Goal: Task Accomplishment & Management: Use online tool/utility

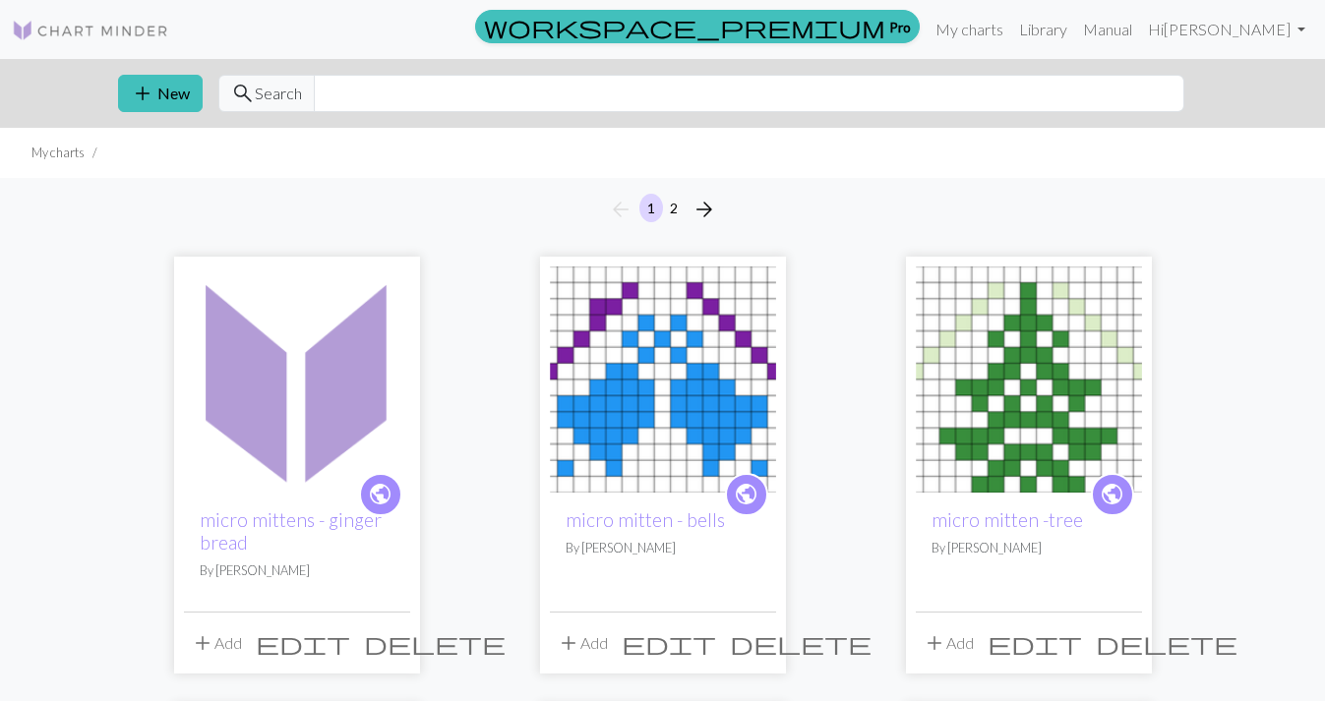
scroll to position [496, 0]
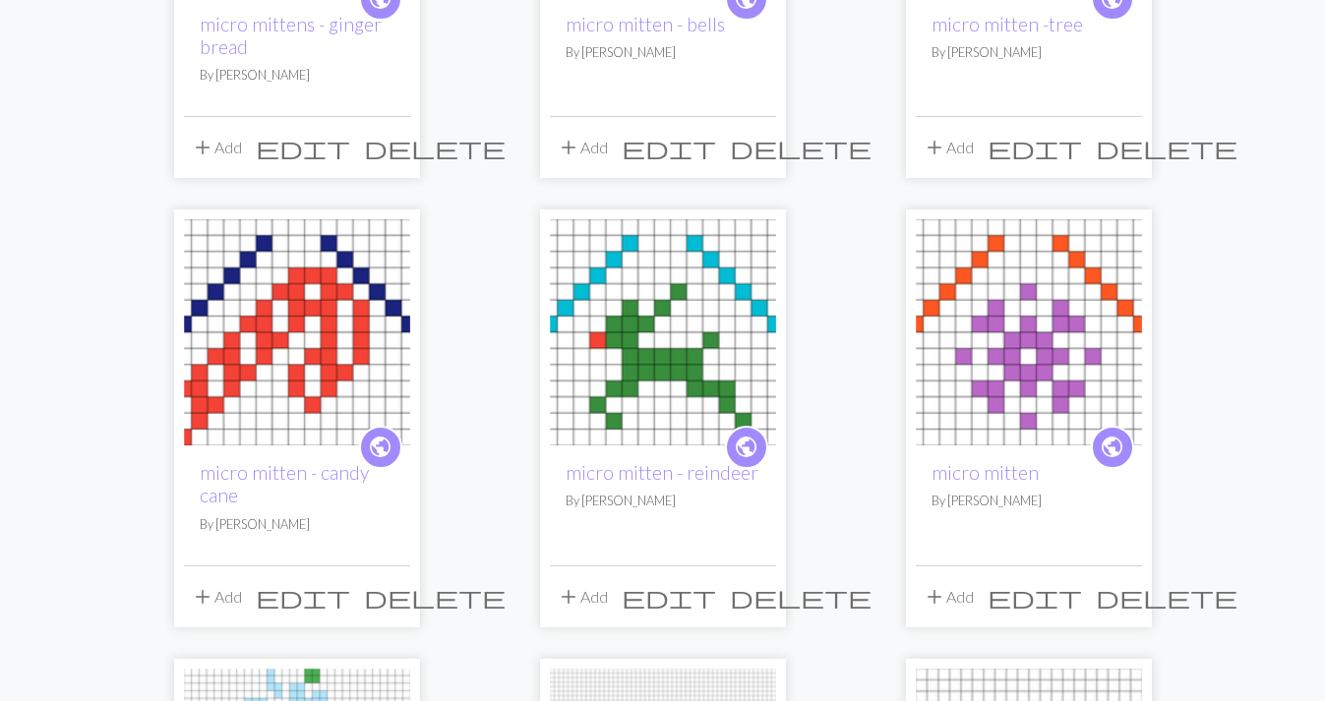
click at [1023, 329] on img at bounding box center [1029, 332] width 226 height 226
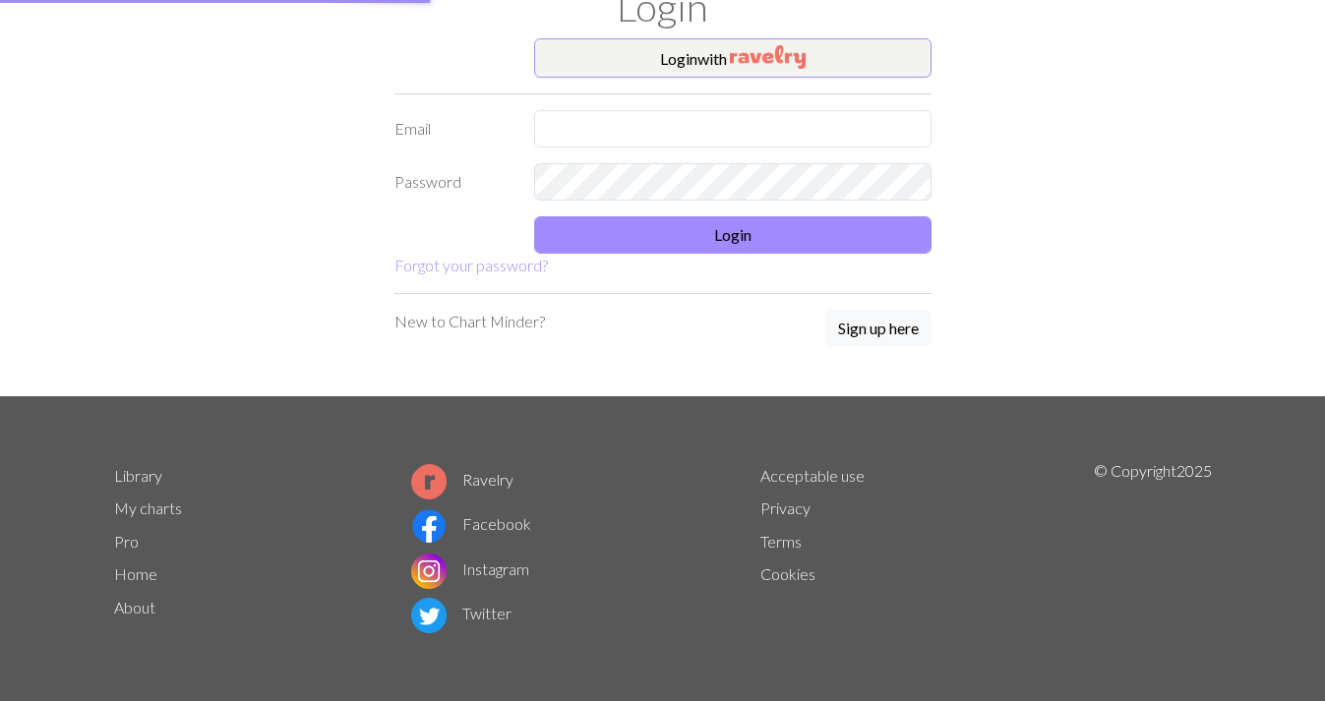
type input "[EMAIL_ADDRESS][DOMAIN_NAME]"
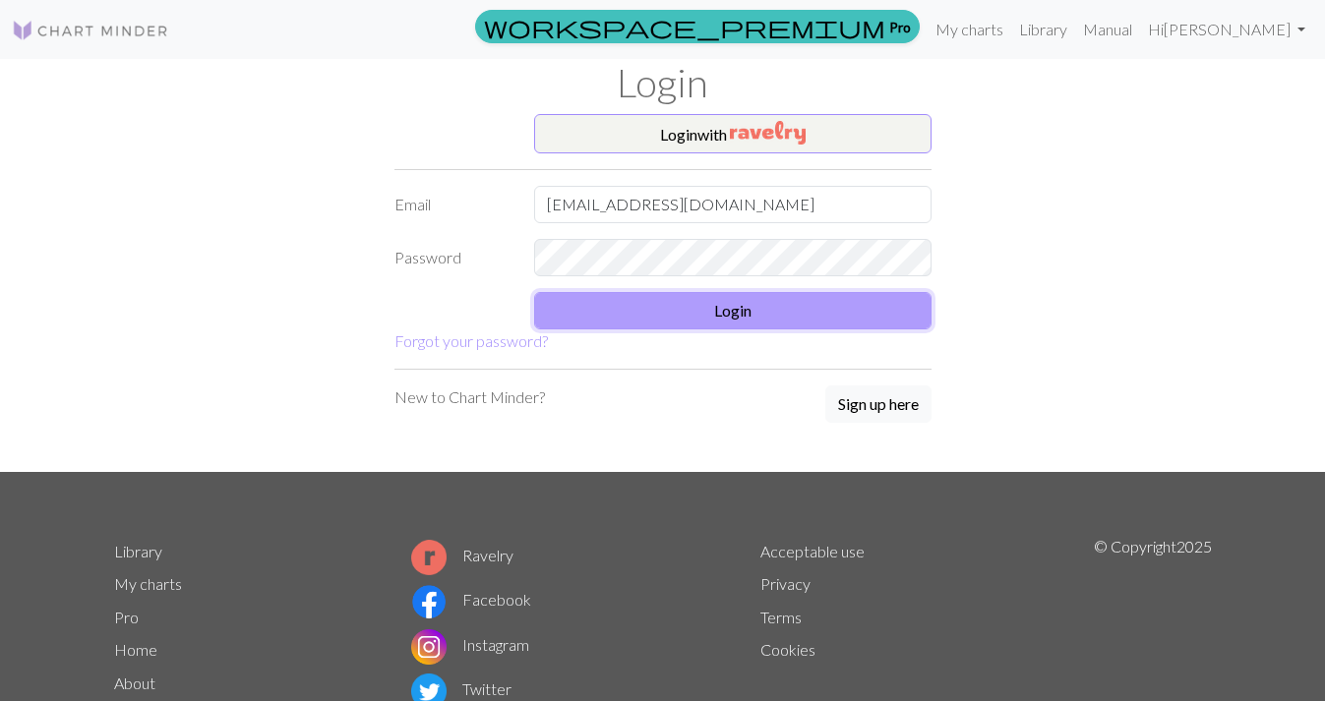
click at [804, 313] on button "Login" at bounding box center [732, 310] width 397 height 37
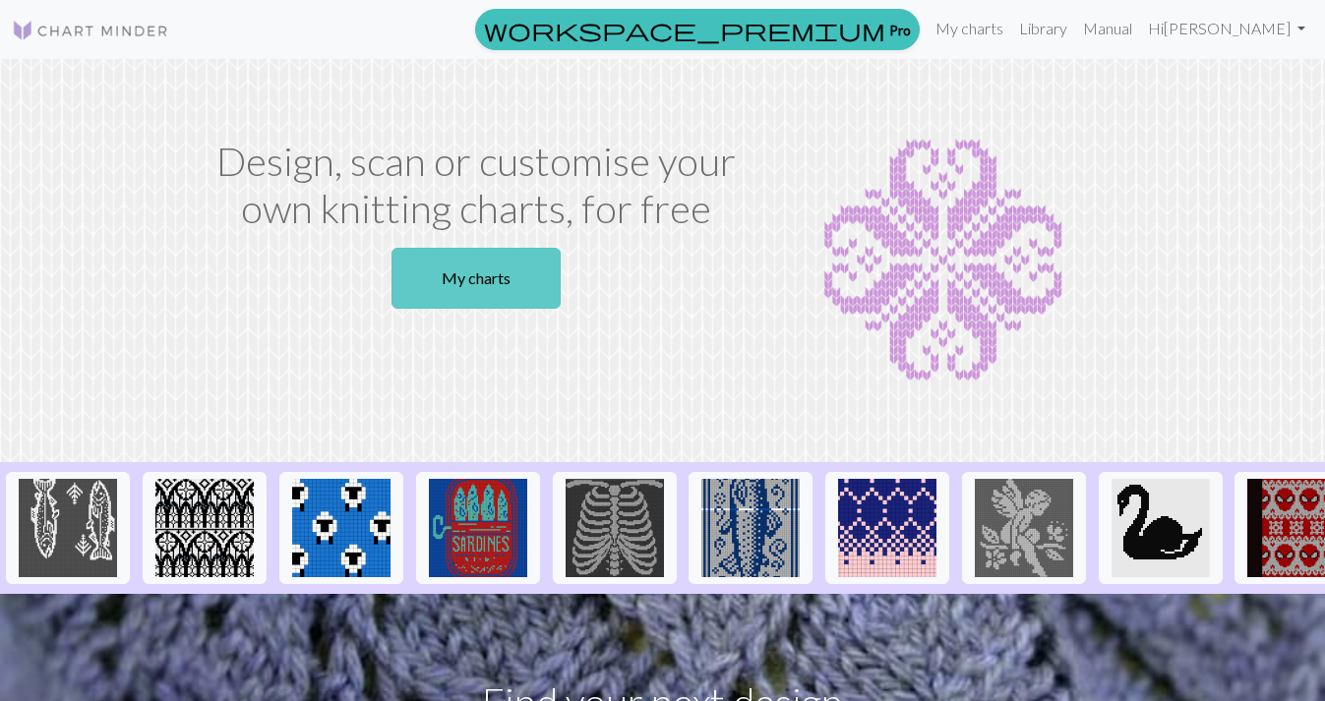
click at [486, 289] on link "My charts" at bounding box center [475, 278] width 169 height 61
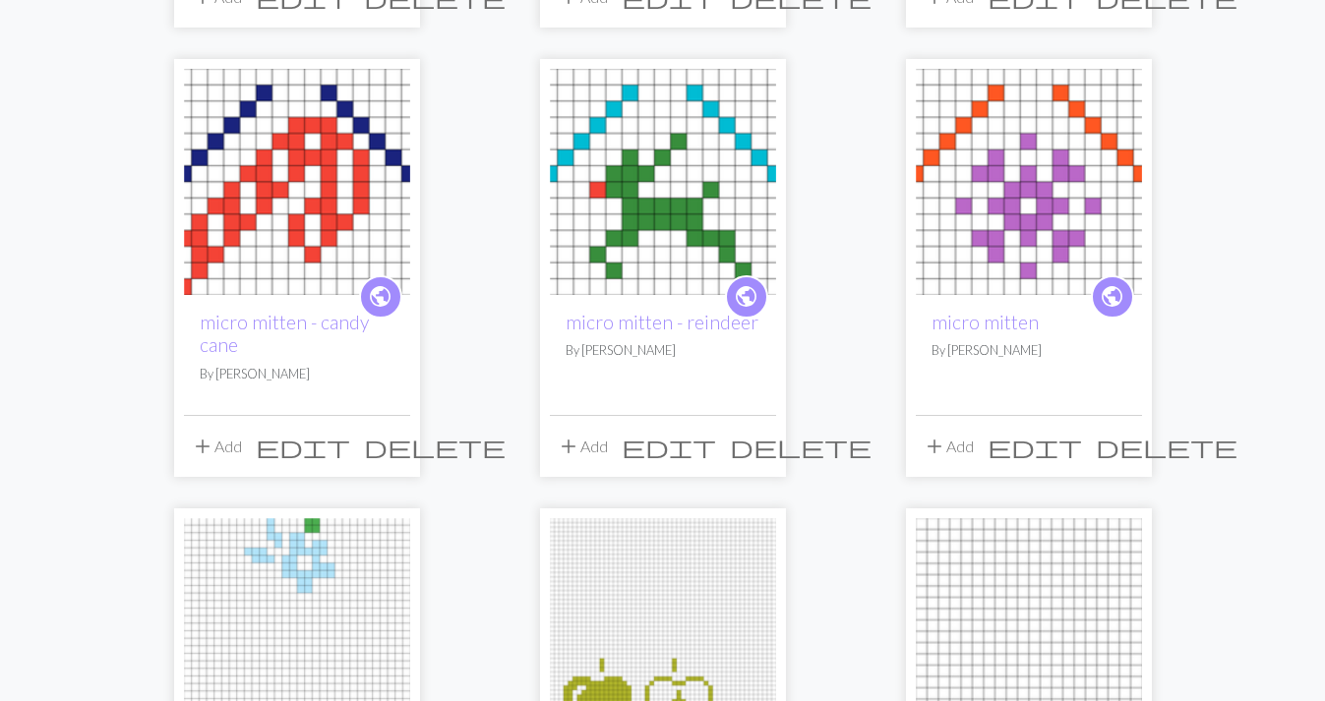
scroll to position [649, 0]
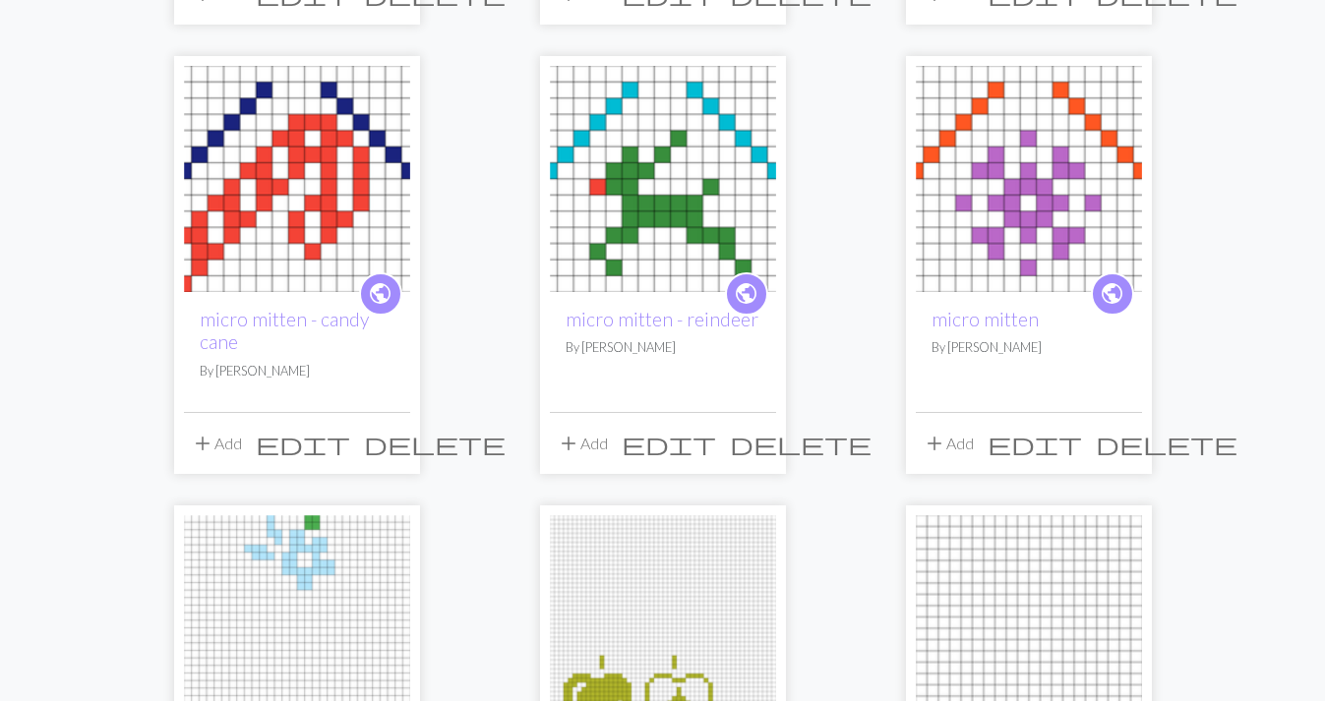
click at [992, 225] on img at bounding box center [1029, 179] width 226 height 226
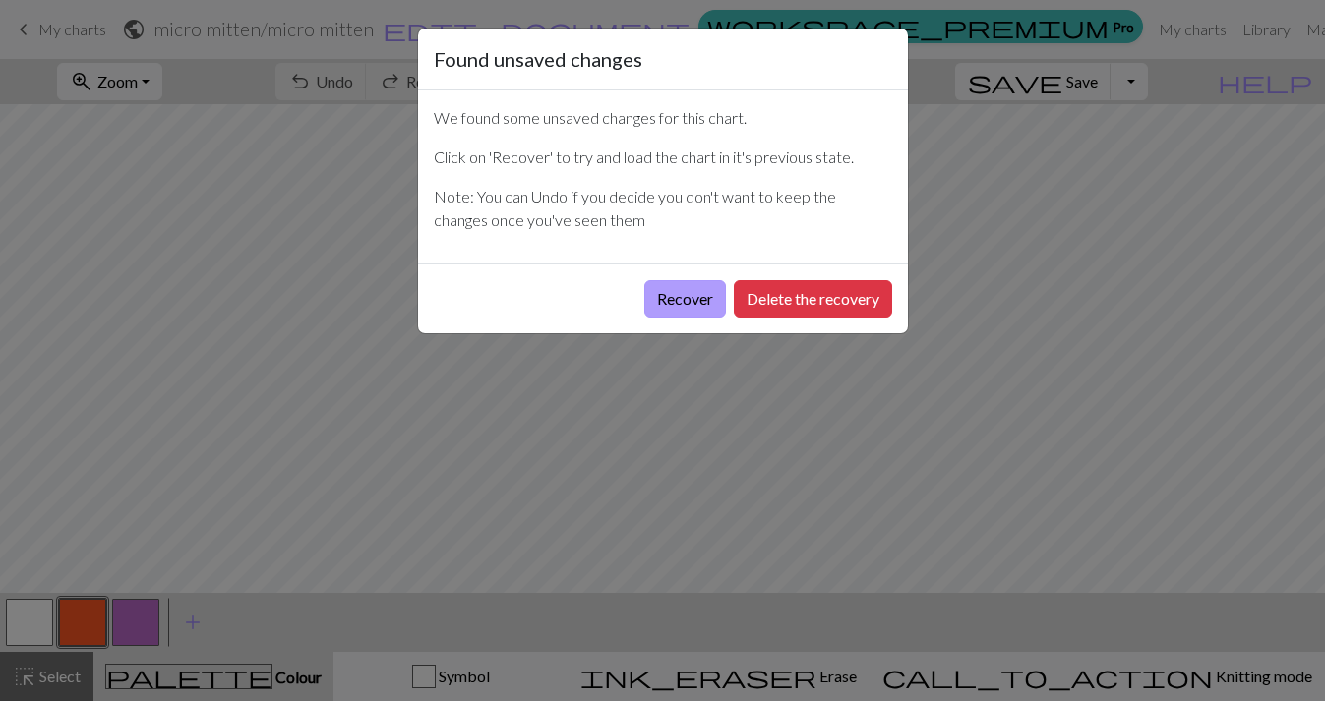
click at [689, 306] on button "Recover" at bounding box center [685, 298] width 82 height 37
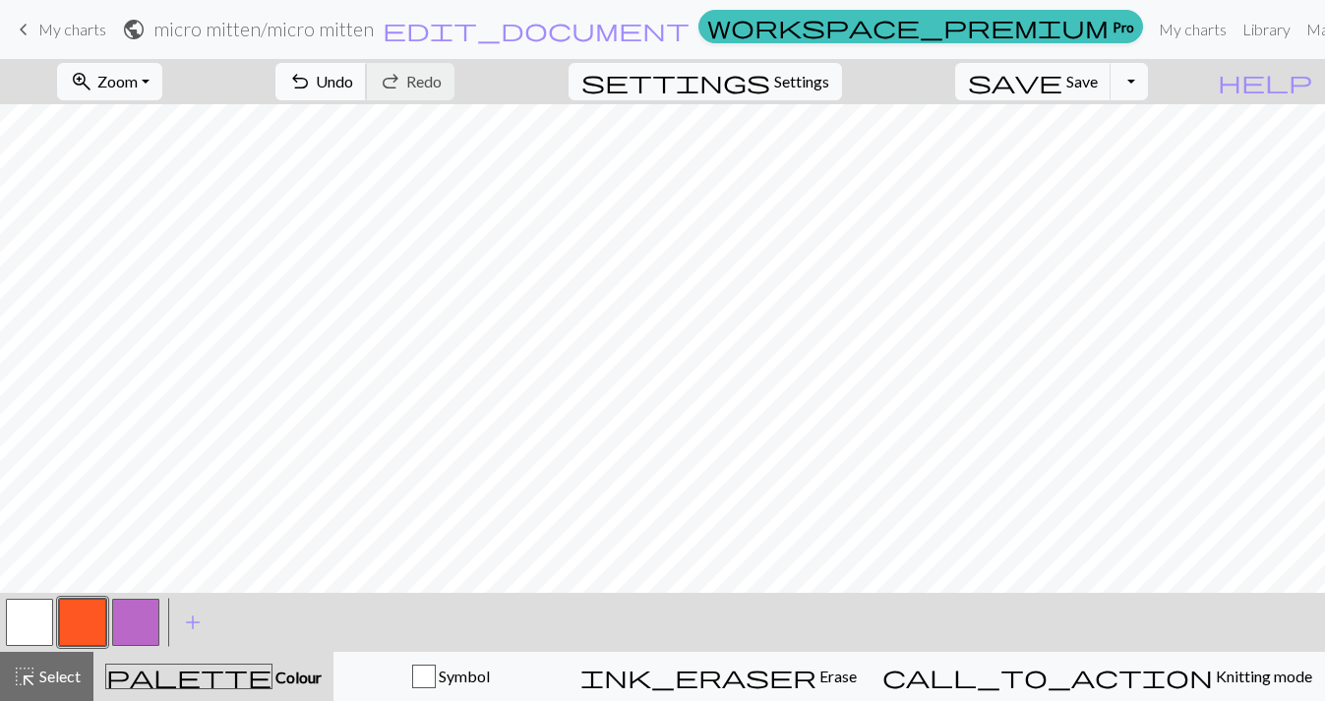
click at [367, 93] on button "undo Undo Undo" at bounding box center [320, 81] width 91 height 37
click at [1098, 75] on span "Save" at bounding box center [1081, 81] width 31 height 19
click at [38, 24] on link "keyboard_arrow_left My charts" at bounding box center [59, 29] width 94 height 33
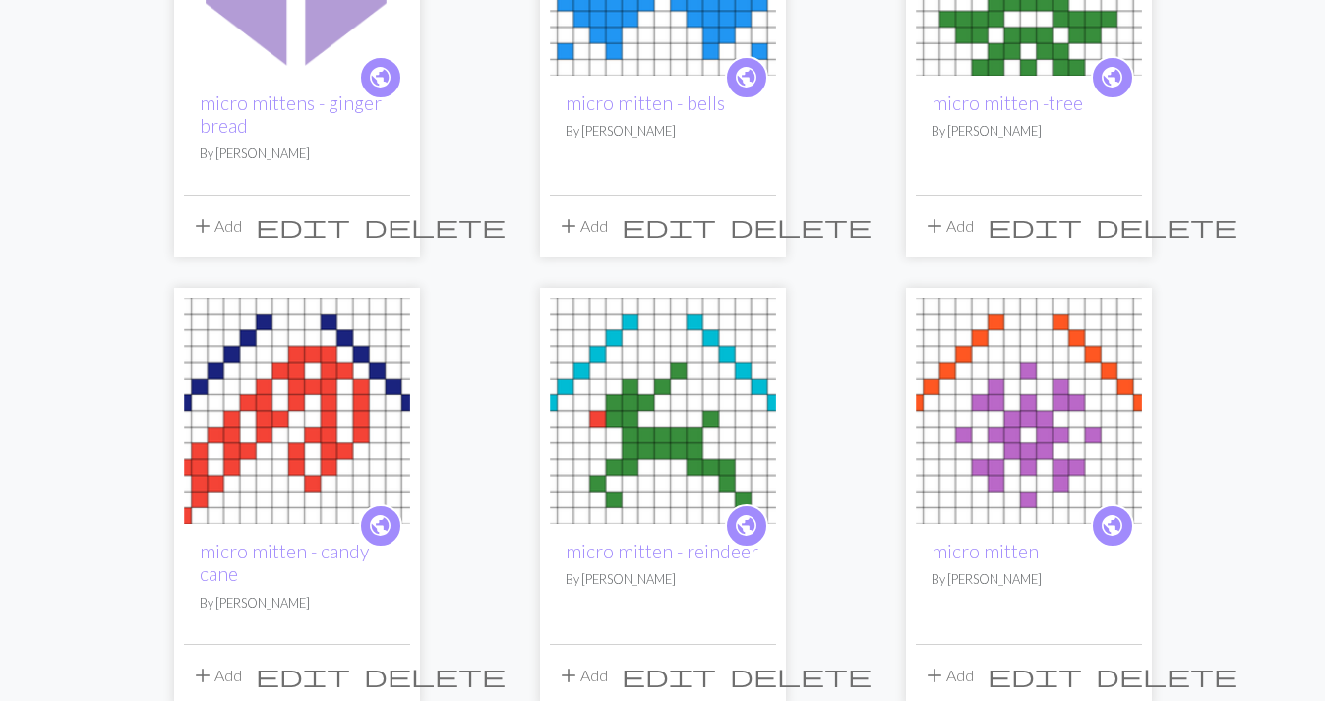
scroll to position [457, 0]
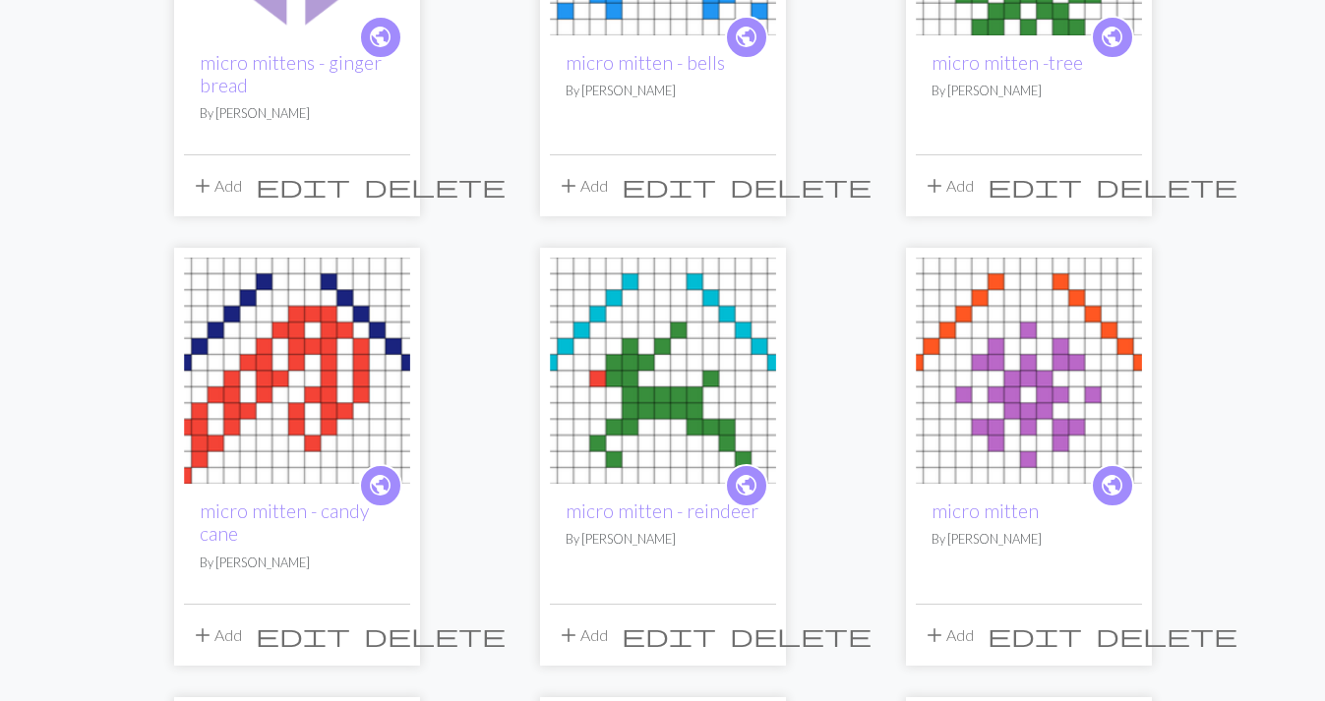
click at [617, 452] on img at bounding box center [663, 371] width 226 height 226
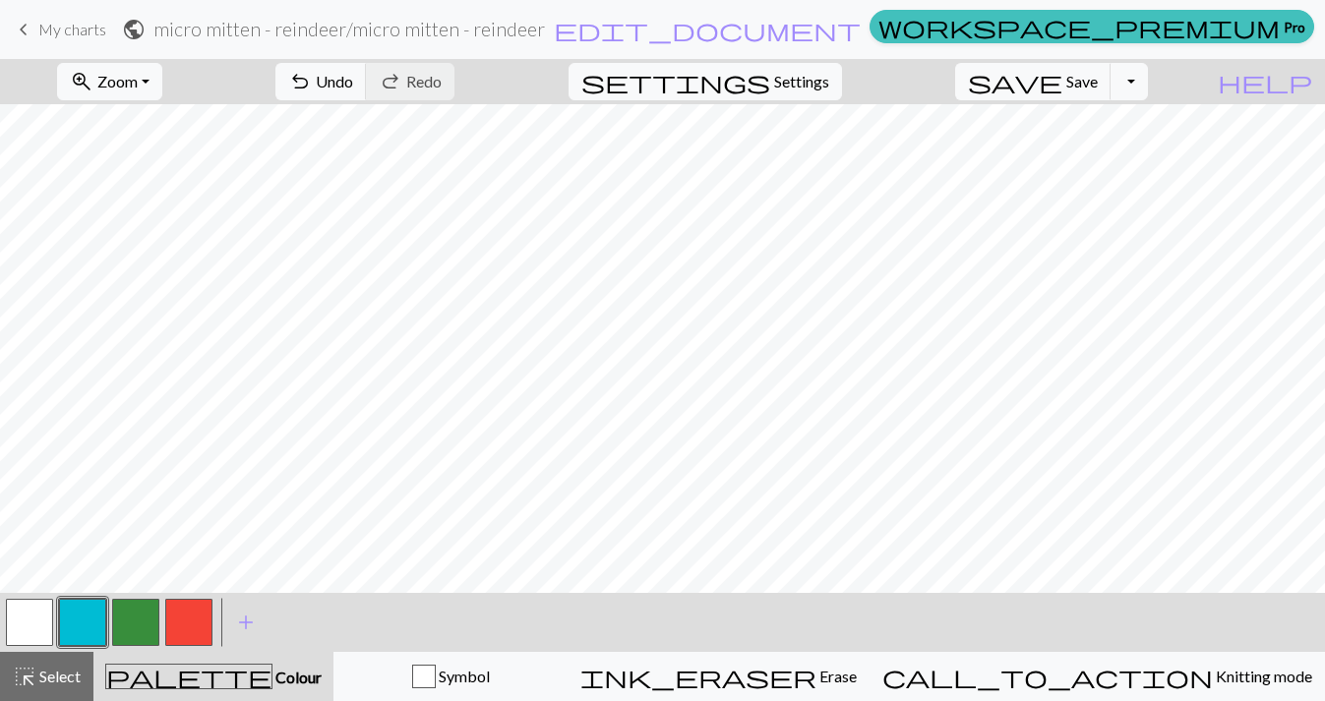
click at [141, 625] on button "button" at bounding box center [135, 622] width 47 height 47
click at [1098, 85] on span "Save" at bounding box center [1081, 81] width 31 height 19
click at [58, 27] on div "Chart saved" at bounding box center [662, 39] width 1325 height 78
click at [29, 30] on span "keyboard_arrow_left" at bounding box center [24, 30] width 24 height 28
